Goal: Task Accomplishment & Management: Use online tool/utility

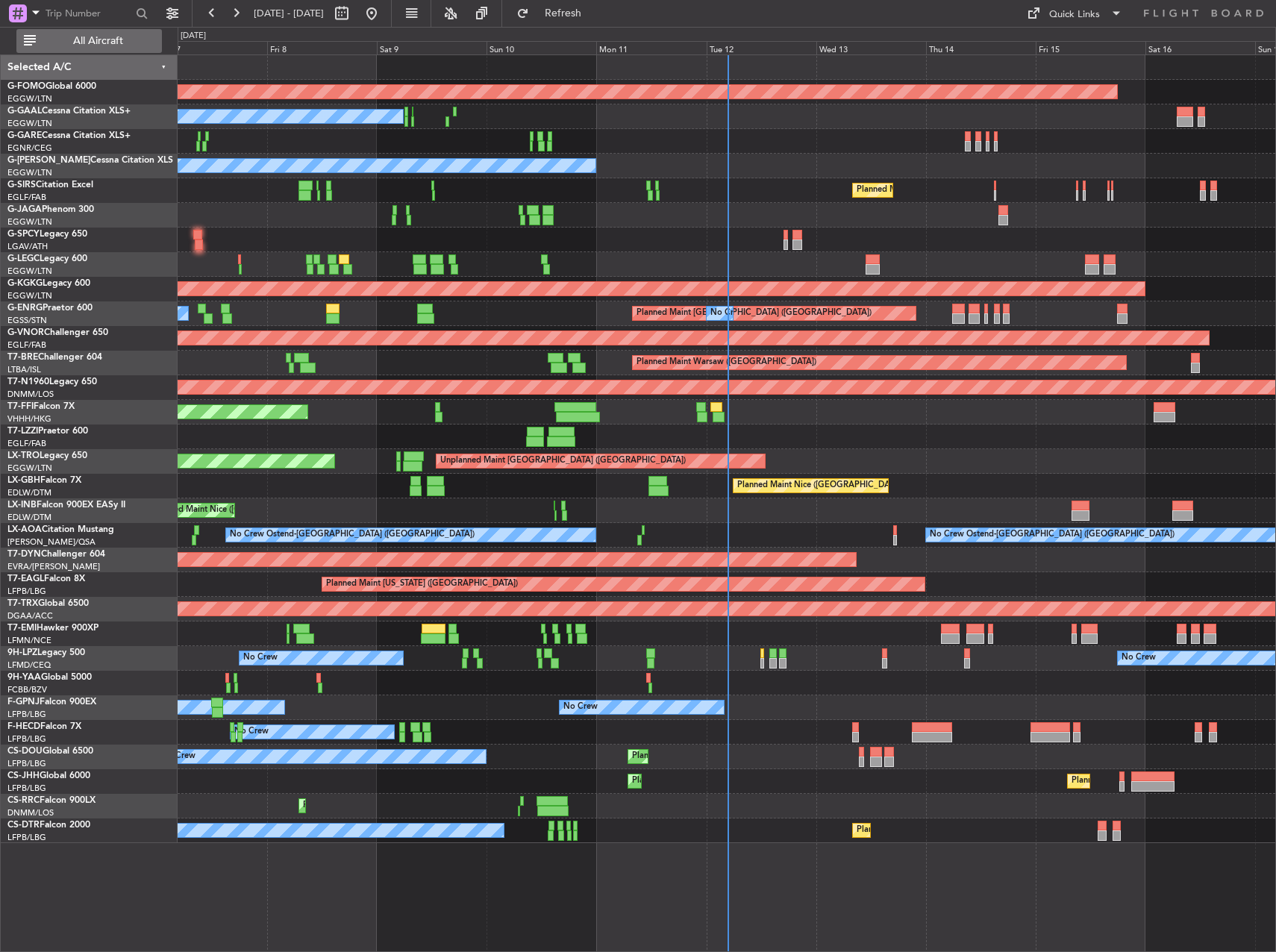
click at [101, 41] on span "All Aircraft" at bounding box center [98, 41] width 119 height 11
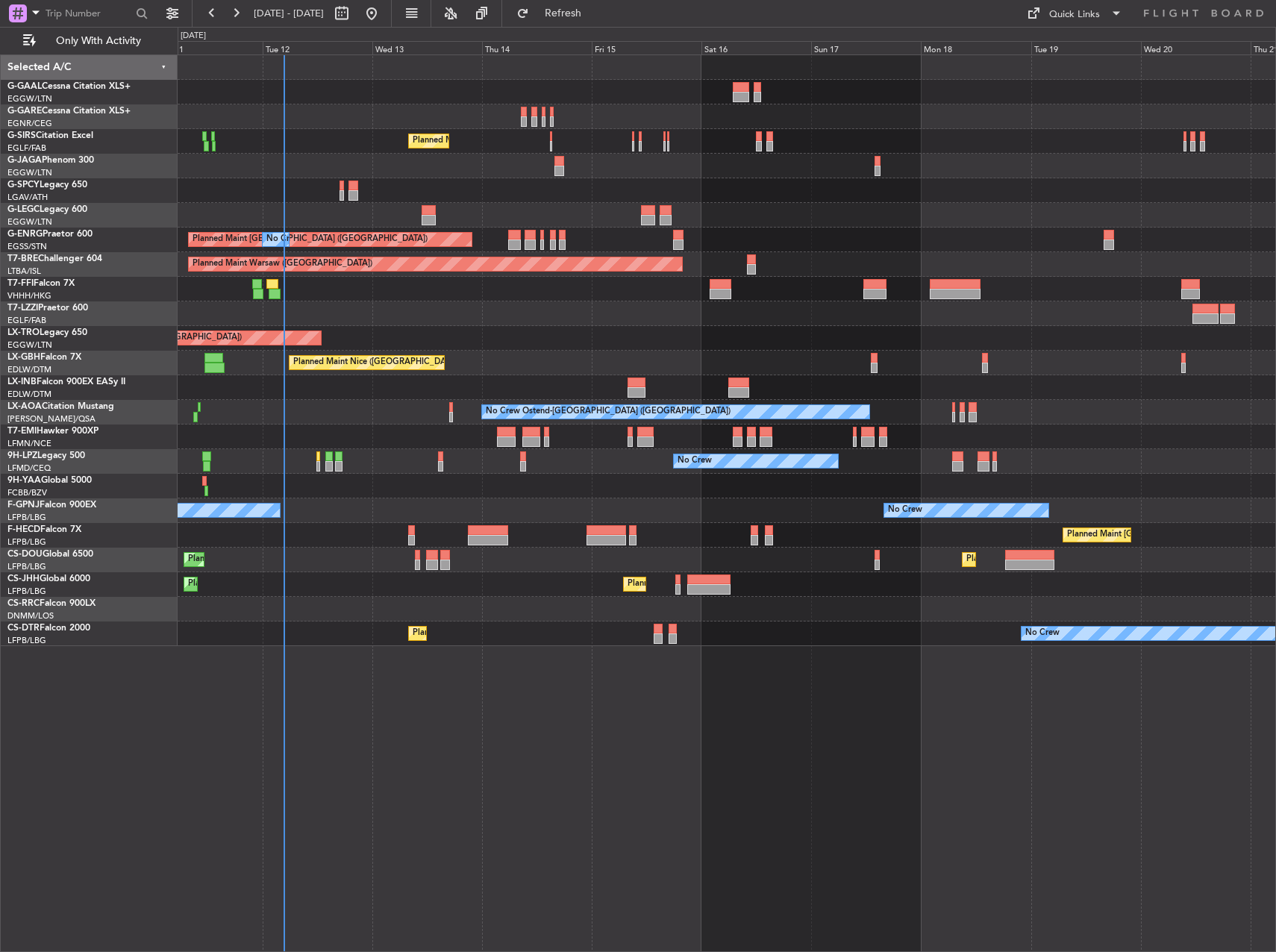
click at [272, 145] on div "No Crew Planned Maint [GEOGRAPHIC_DATA] ([GEOGRAPHIC_DATA]) A/C Unavailable [GE…" at bounding box center [727, 351] width 1098 height 591
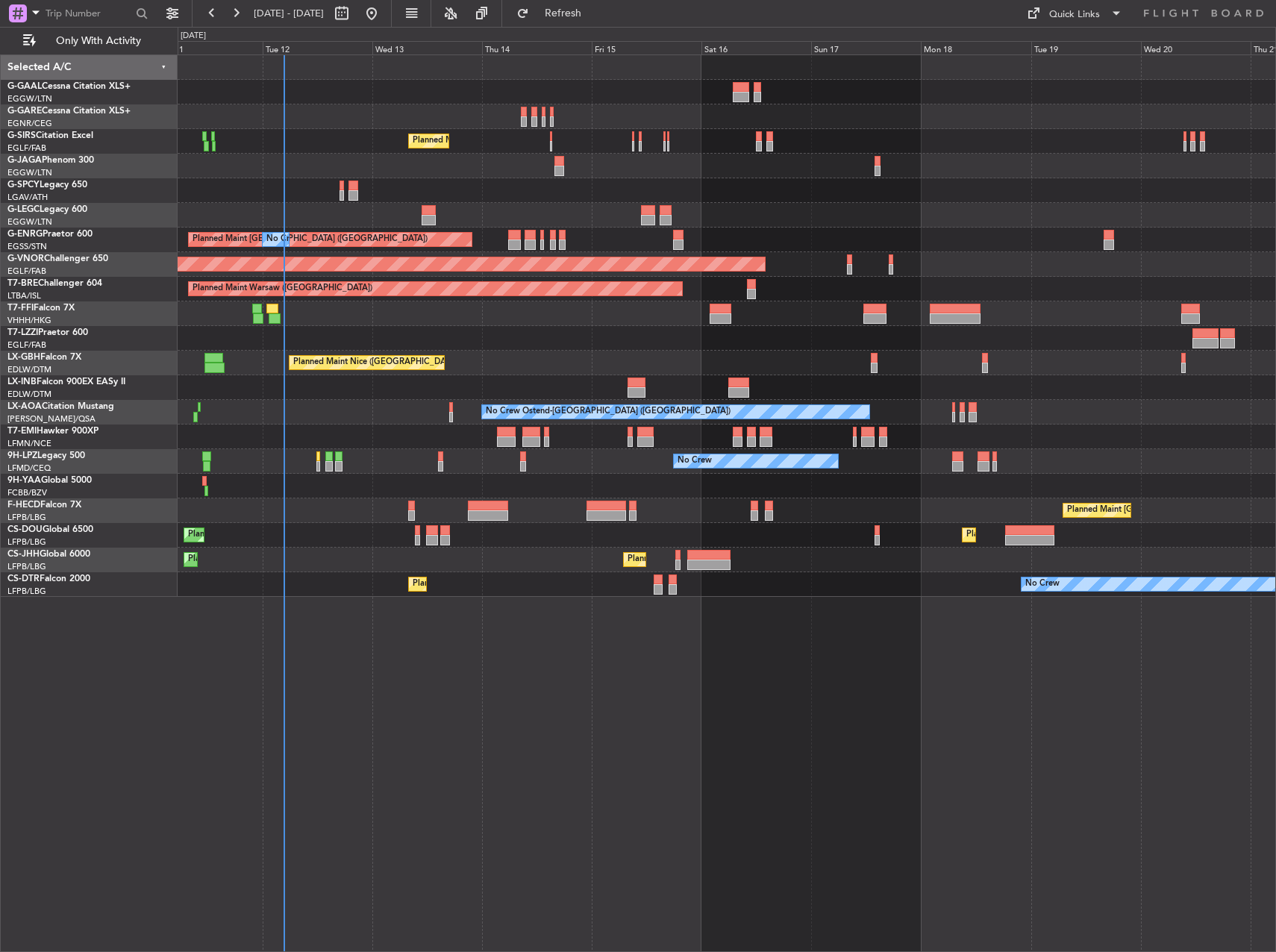
click at [424, 535] on div "Planned Maint [GEOGRAPHIC_DATA] ([GEOGRAPHIC_DATA]) Planned Maint [GEOGRAPHIC_D…" at bounding box center [727, 534] width 1098 height 24
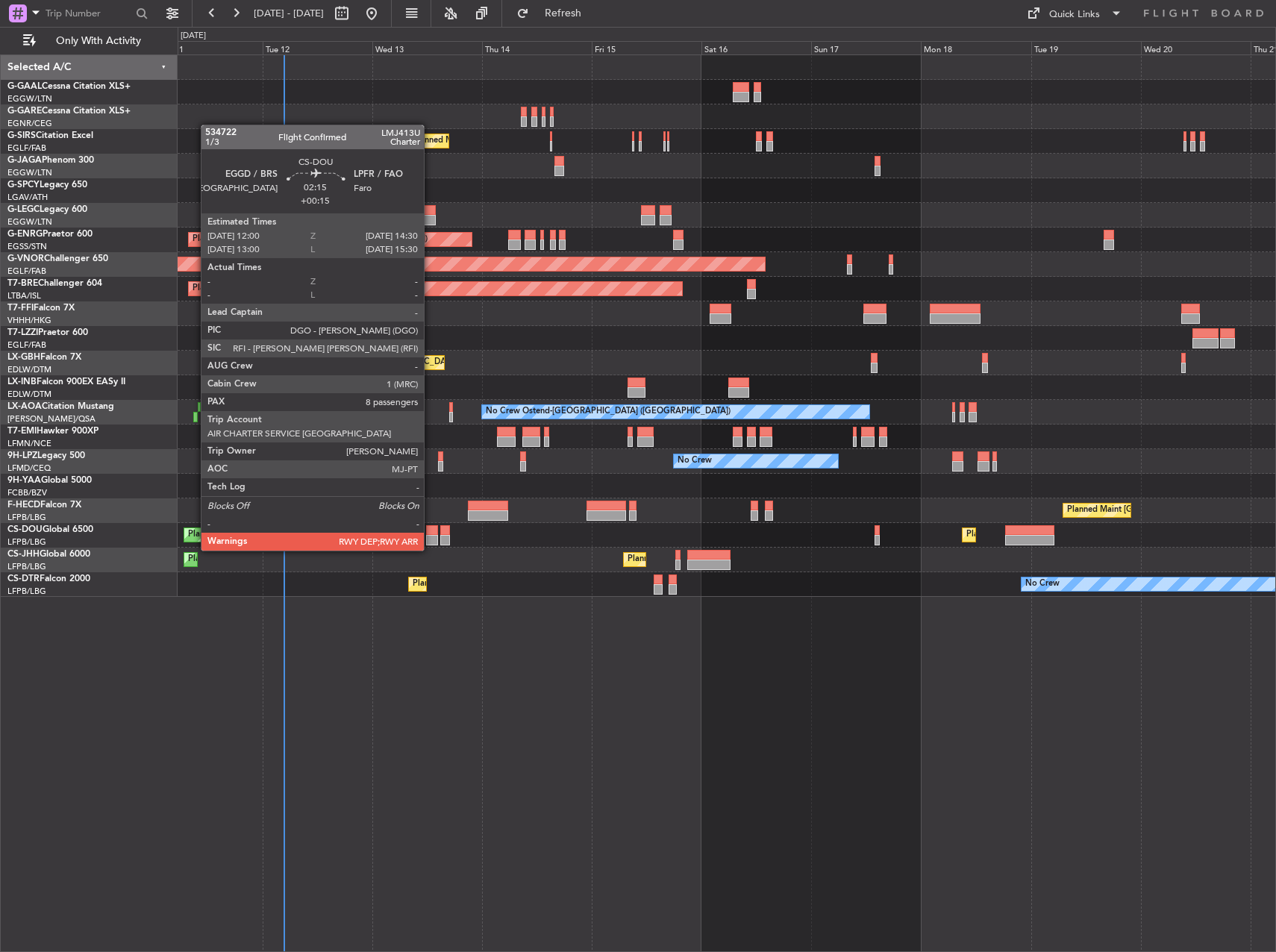
click at [431, 535] on div at bounding box center [432, 540] width 12 height 11
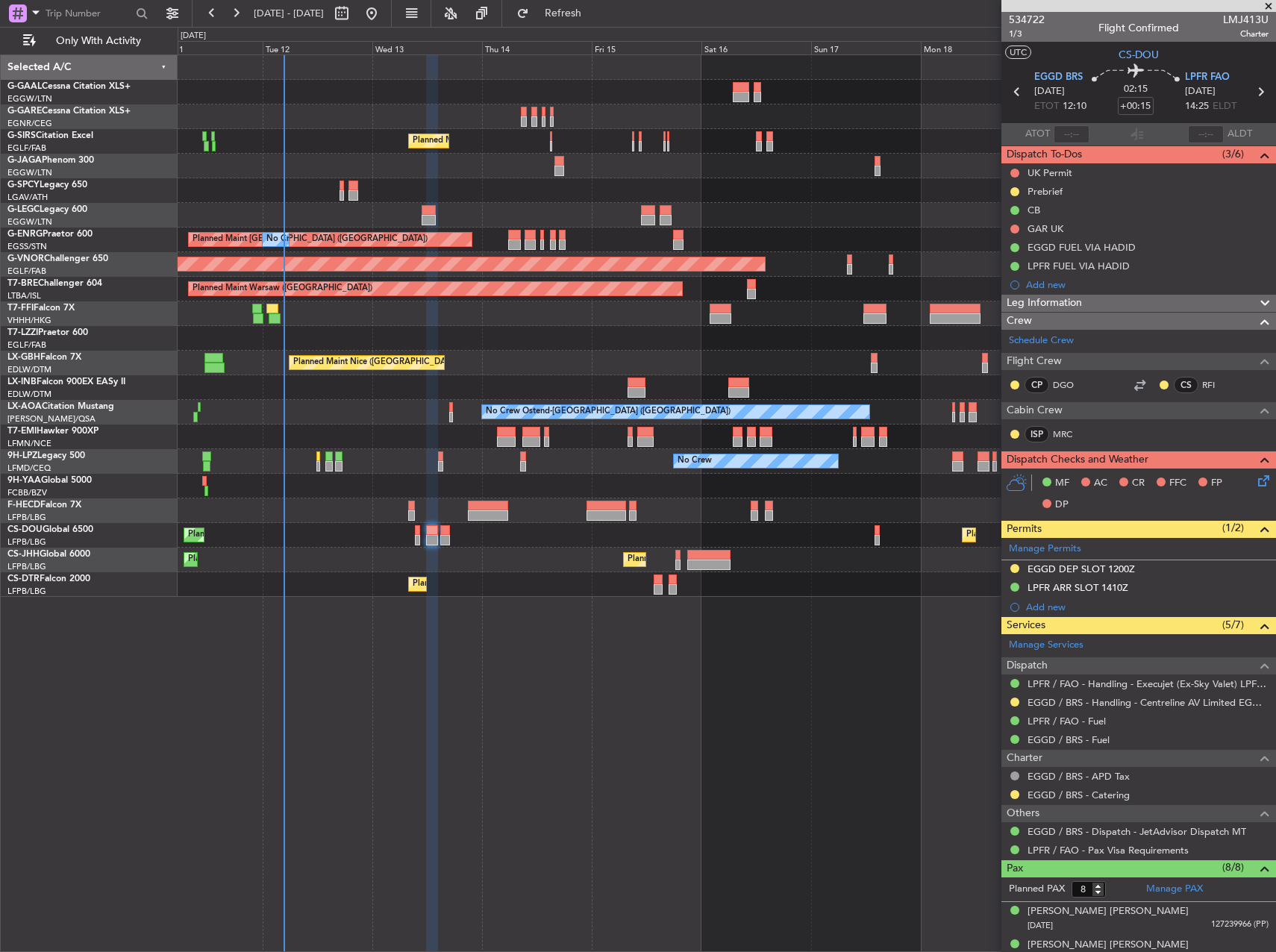
click at [618, 650] on div "No Crew Planned Maint [GEOGRAPHIC_DATA] ([GEOGRAPHIC_DATA]) A/C Unavailable [GE…" at bounding box center [727, 503] width 1099 height 898
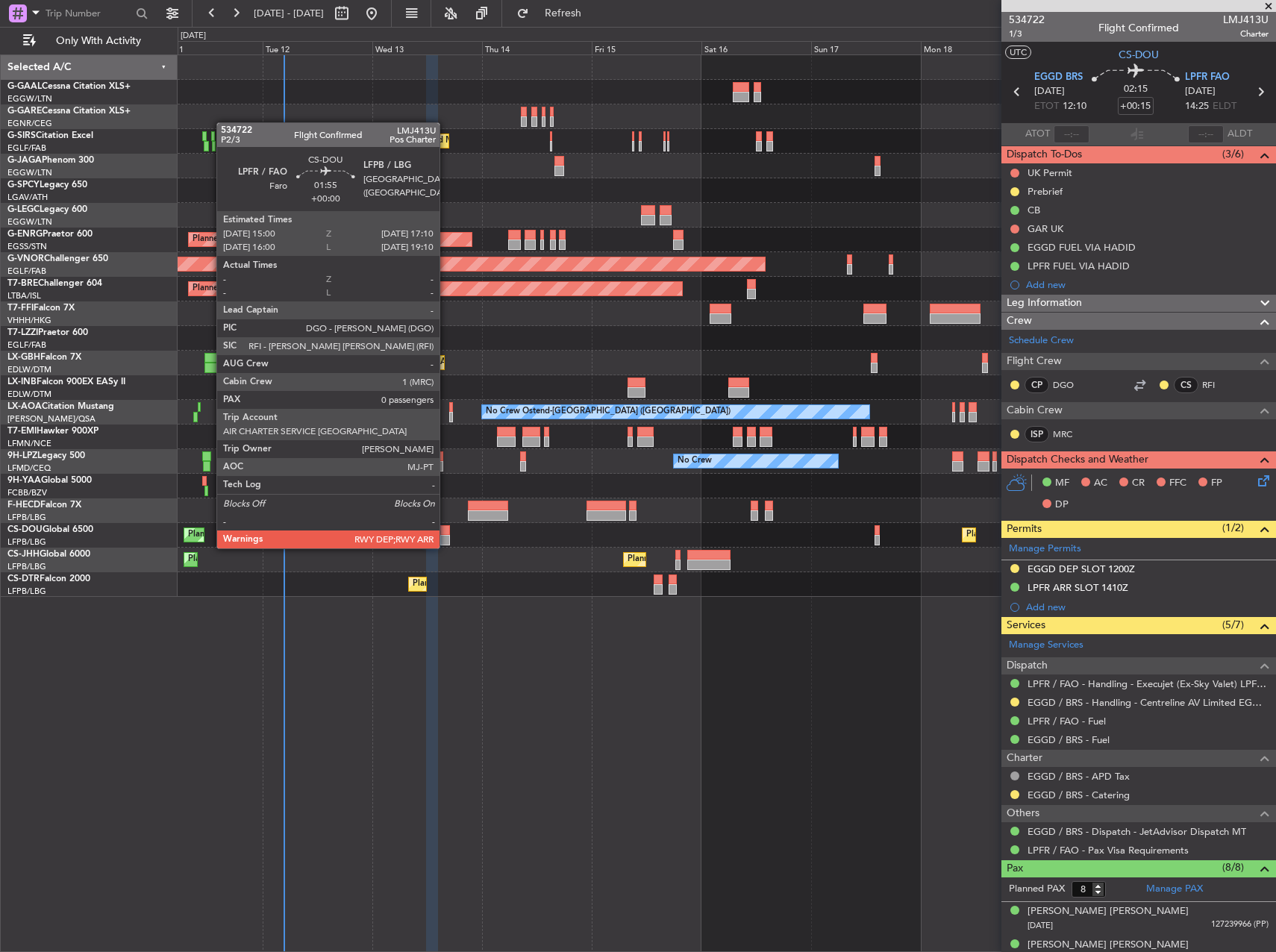
click at [447, 534] on div at bounding box center [446, 531] width 11 height 11
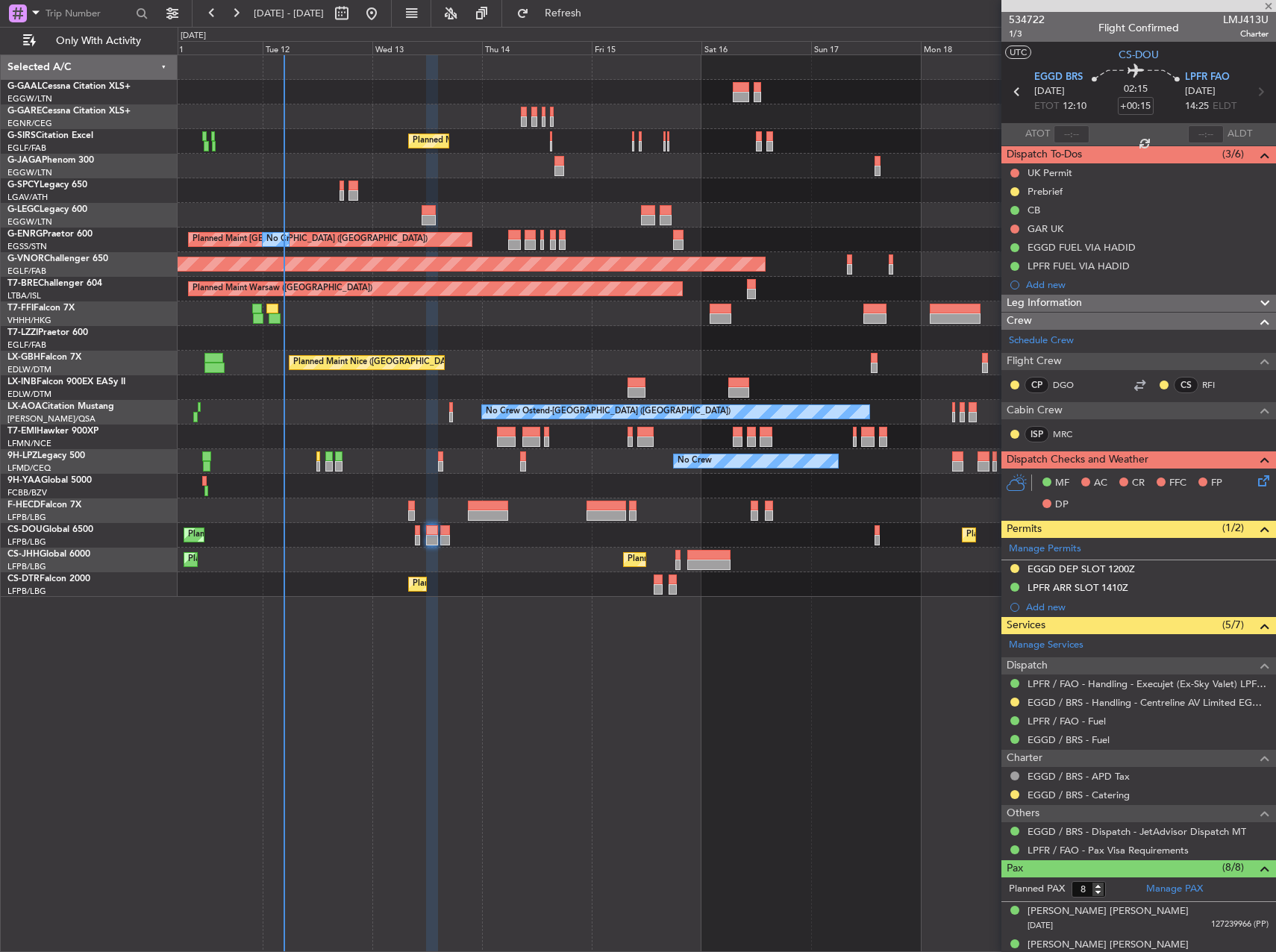
type input "0"
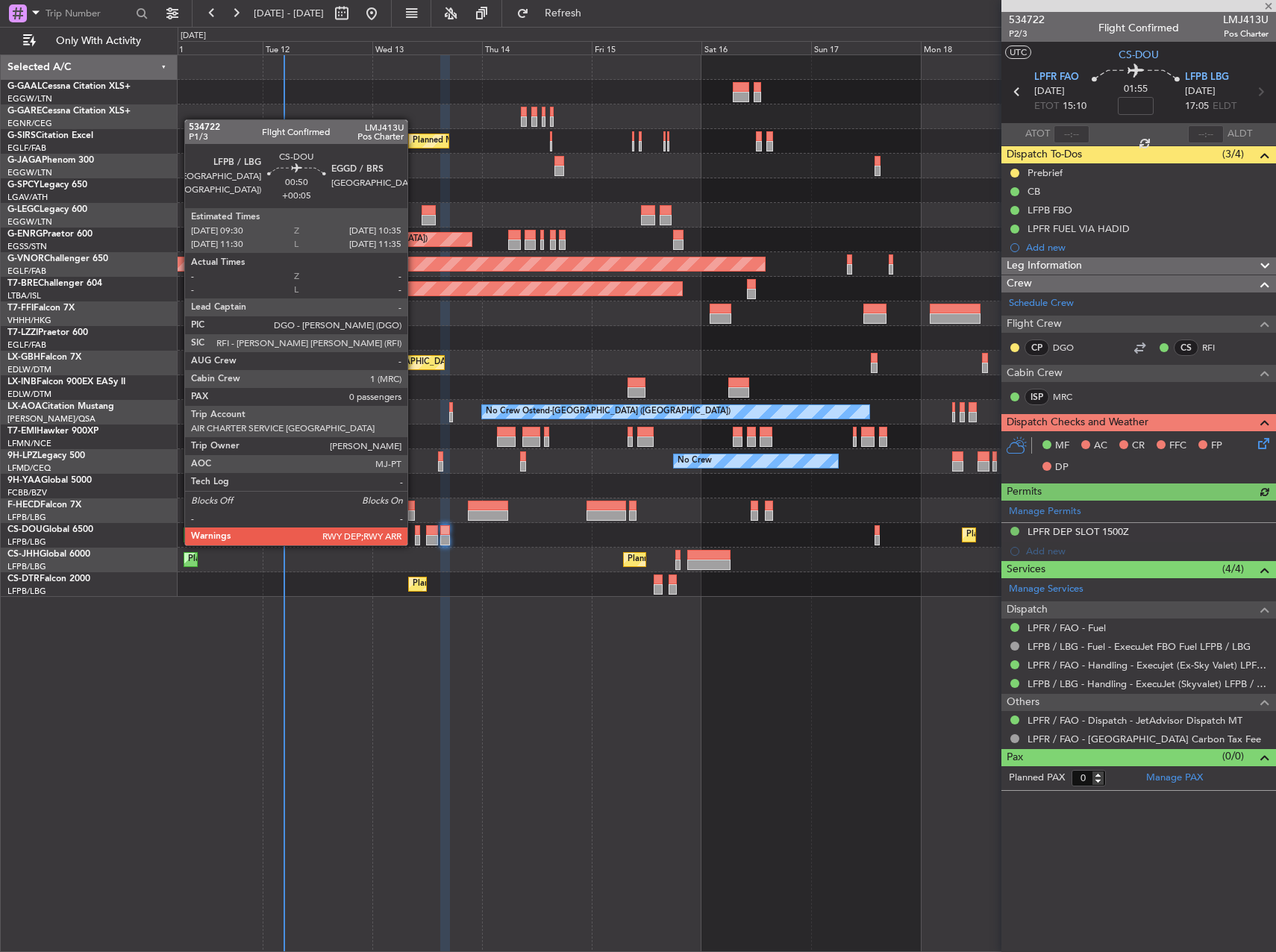
click at [415, 531] on div at bounding box center [417, 531] width 5 height 11
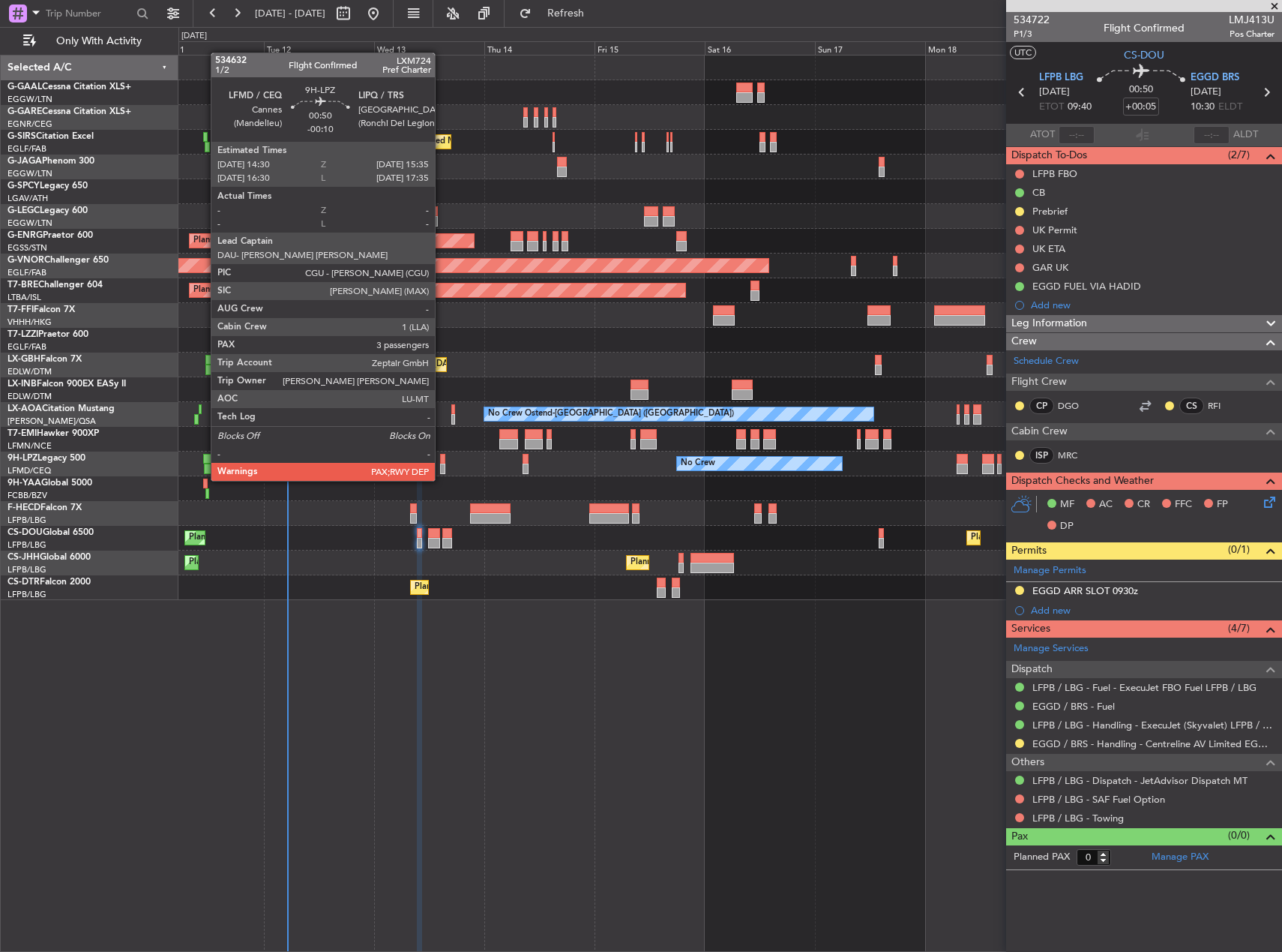
click at [442, 466] on div at bounding box center [442, 468] width 5 height 11
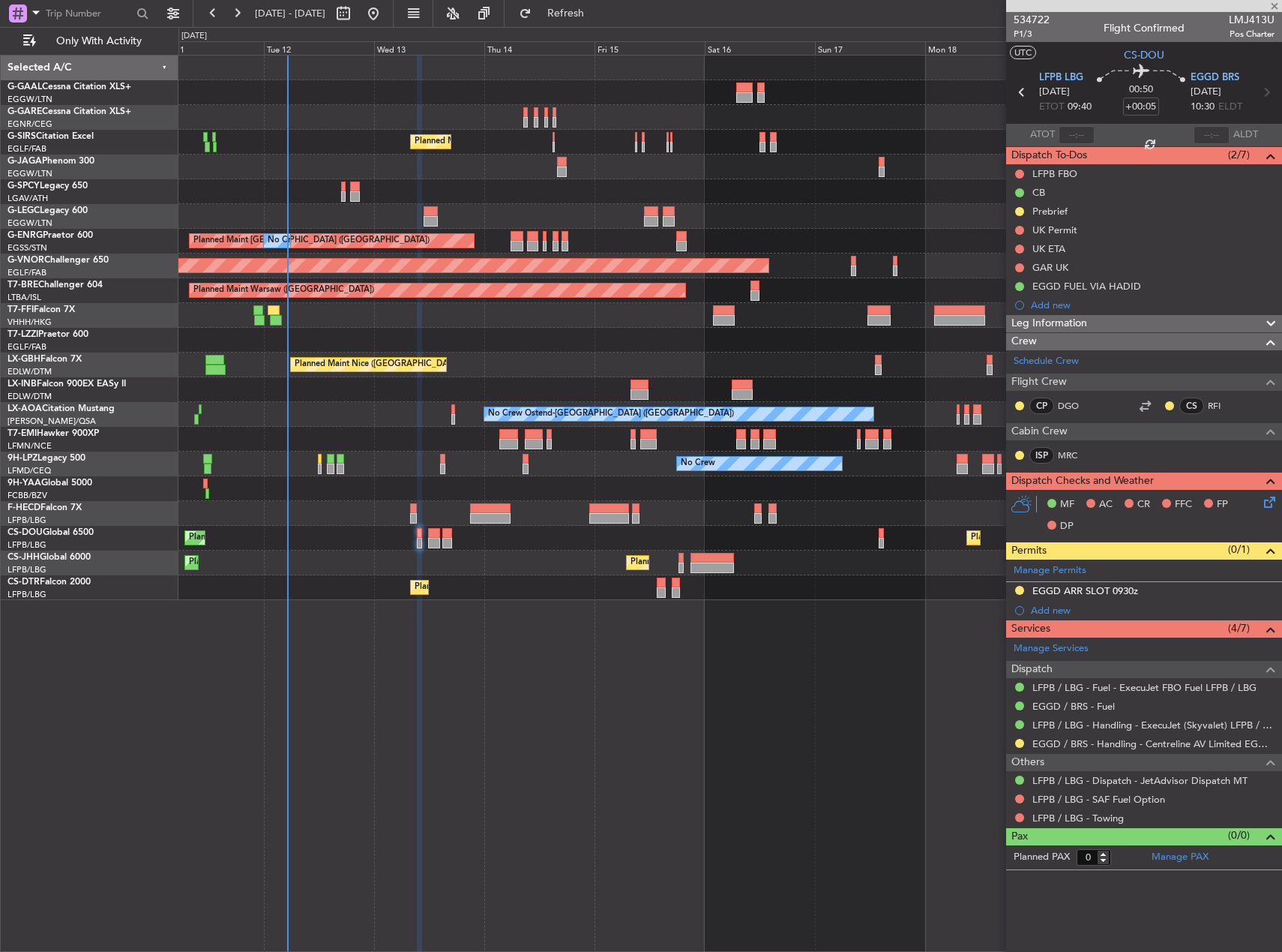
type input "-00:10"
type input "3"
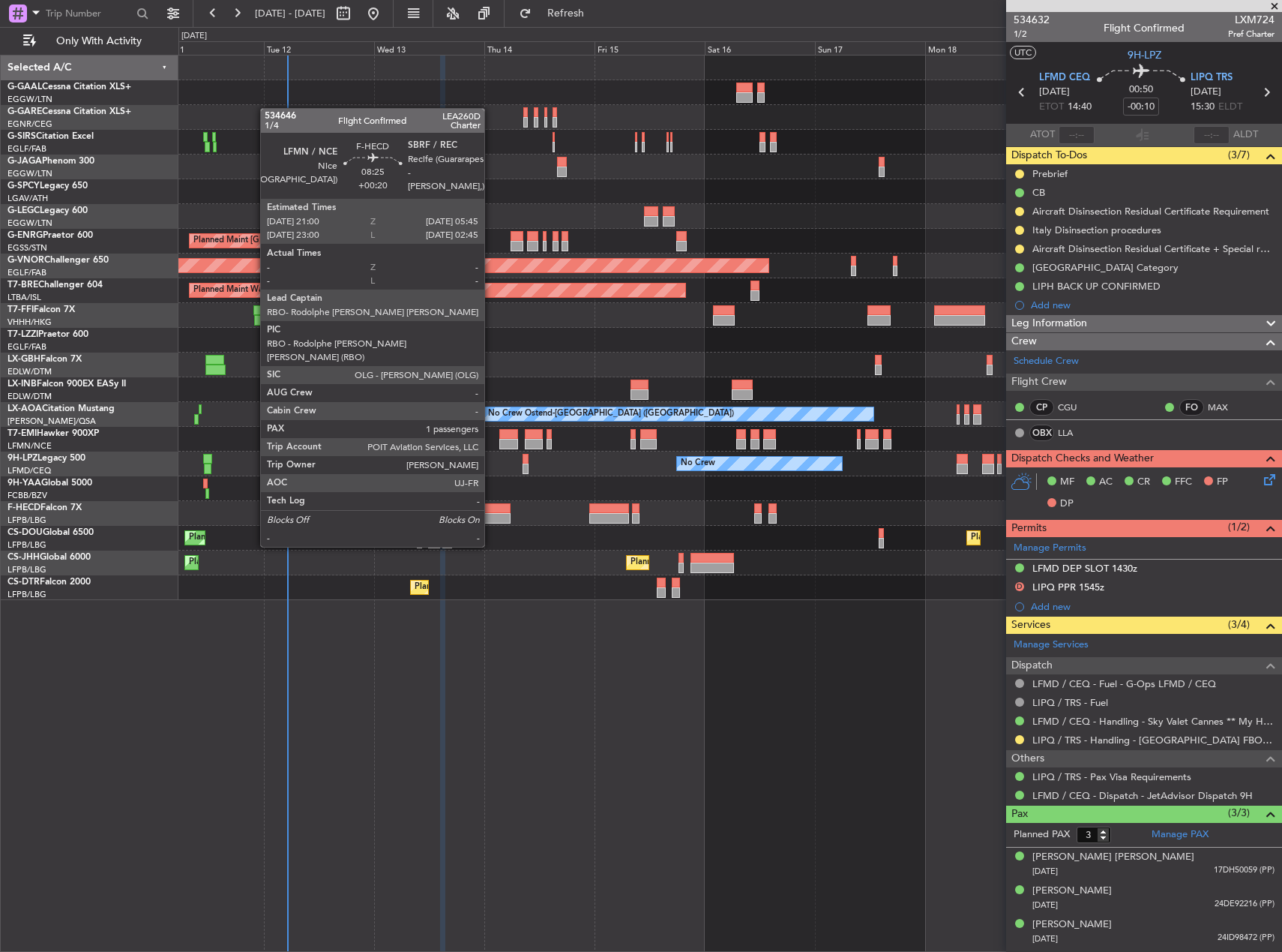
click at [491, 519] on div at bounding box center [490, 518] width 41 height 11
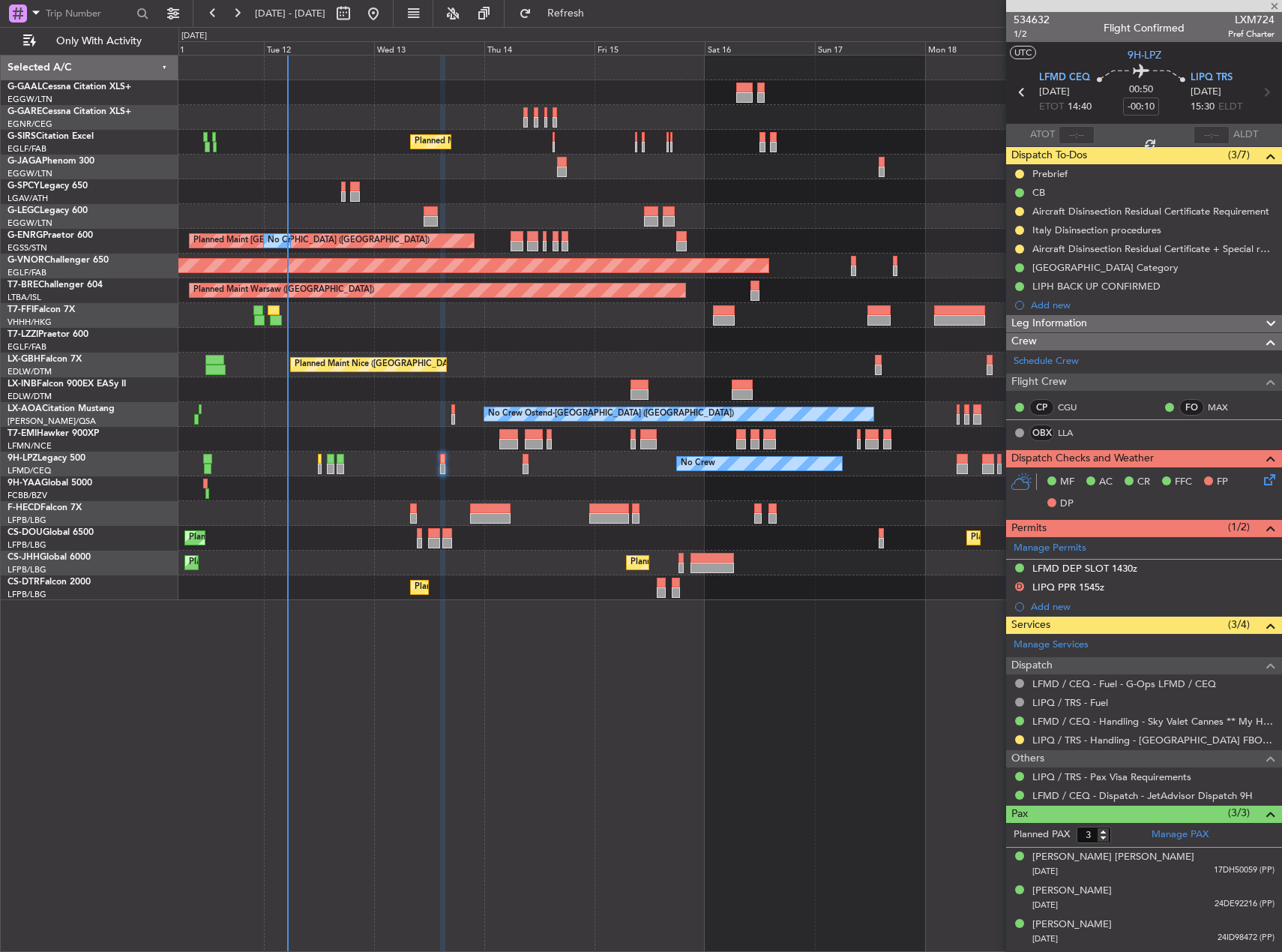
type input "+00:20"
type input "1"
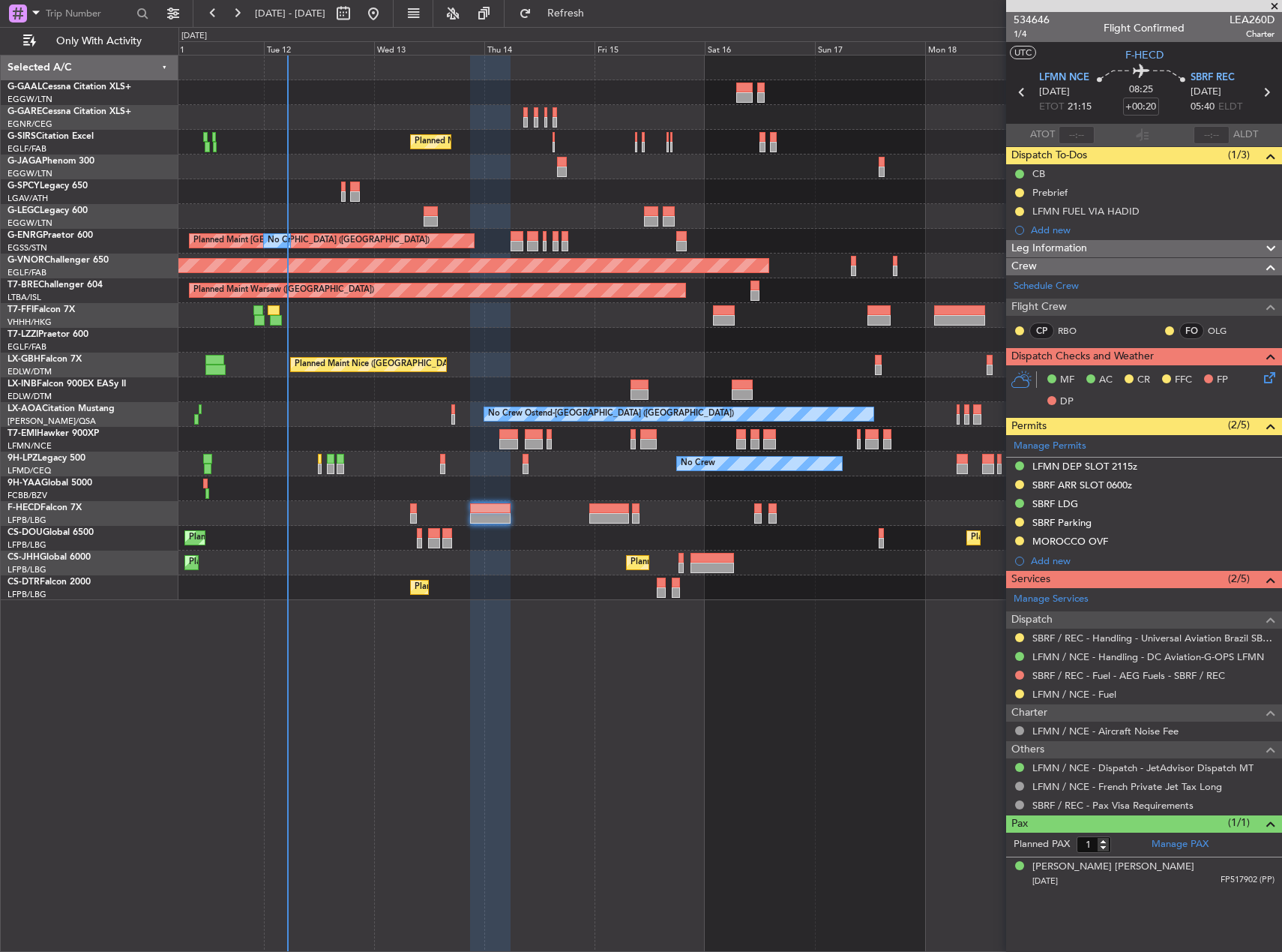
click at [841, 765] on div "No Crew Planned Maint [GEOGRAPHIC_DATA] ([GEOGRAPHIC_DATA]) A/C Unavailable [GE…" at bounding box center [730, 503] width 1104 height 898
click at [825, 705] on div "No Crew Planned Maint [GEOGRAPHIC_DATA] ([GEOGRAPHIC_DATA]) A/C Unavailable [GE…" at bounding box center [730, 503] width 1104 height 898
